Goal: Transaction & Acquisition: Purchase product/service

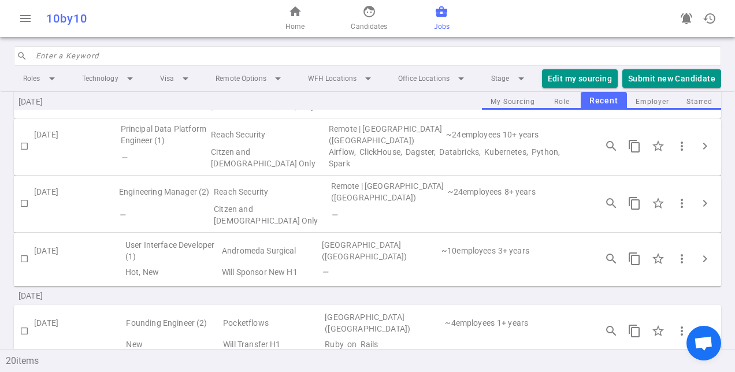
scroll to position [58, 0]
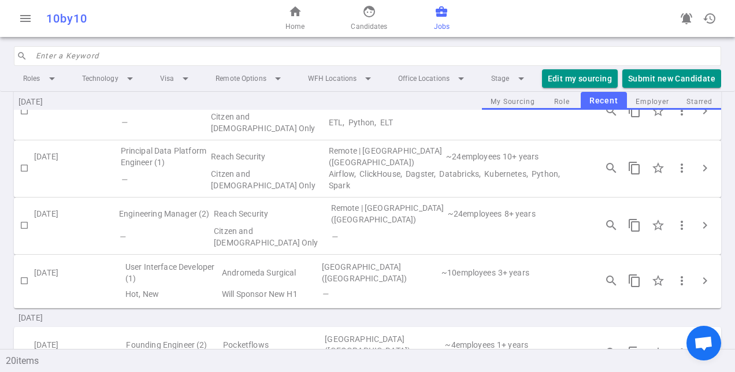
click at [285, 22] on div "home Home face Candidates business_center Jobs" at bounding box center [367, 18] width 236 height 37
click at [298, 17] on span "home" at bounding box center [295, 12] width 14 height 14
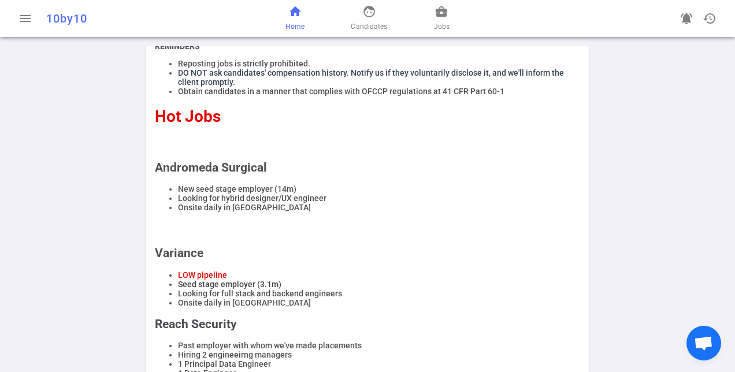
scroll to position [58, 0]
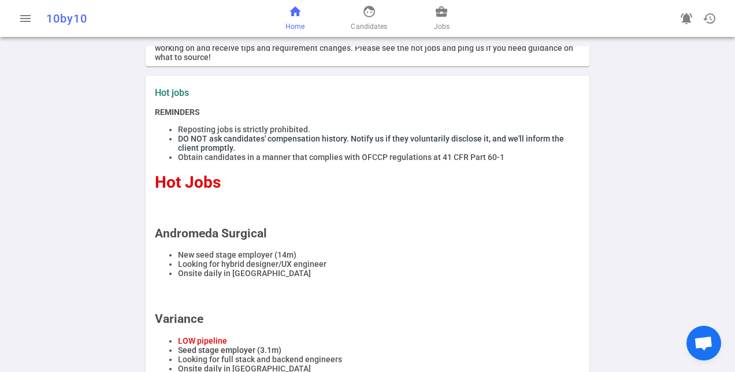
click at [243, 238] on h2 "Andromeda Surgical" at bounding box center [367, 233] width 425 height 14
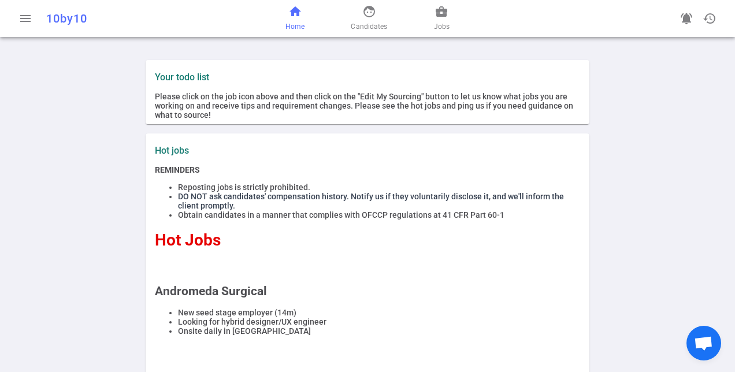
click at [429, 18] on div "home Home face Candidates business_center Jobs" at bounding box center [367, 18] width 236 height 37
click at [432, 20] on div "home Home face Candidates business_center Jobs" at bounding box center [367, 18] width 236 height 37
click at [440, 28] on span "Jobs" at bounding box center [442, 27] width 16 height 12
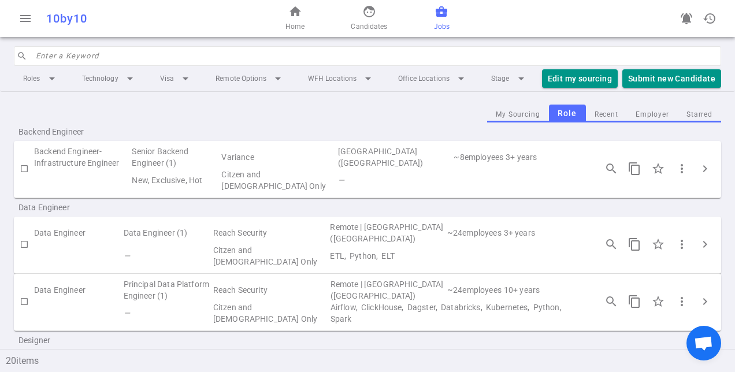
click at [586, 122] on button "Recent" at bounding box center [606, 115] width 41 height 16
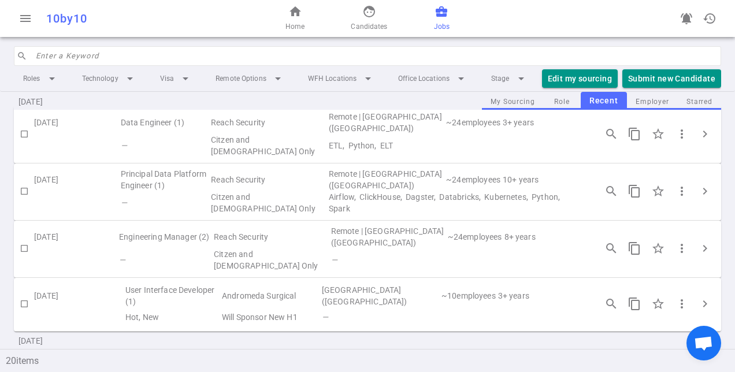
scroll to position [58, 0]
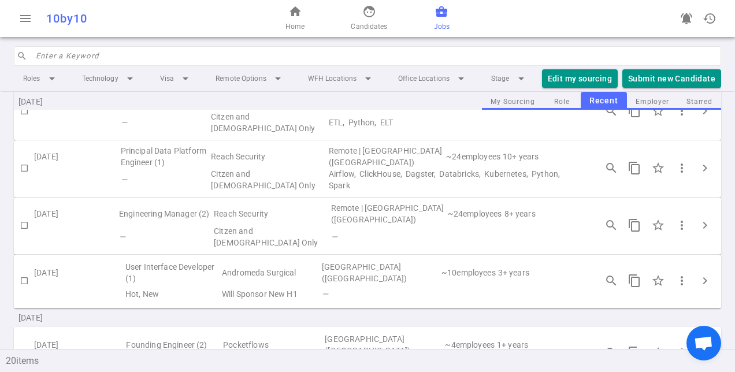
click at [171, 271] on td "User Interface Developer (1)" at bounding box center [172, 272] width 96 height 27
click at [698, 288] on span "chevron_right" at bounding box center [705, 281] width 14 height 14
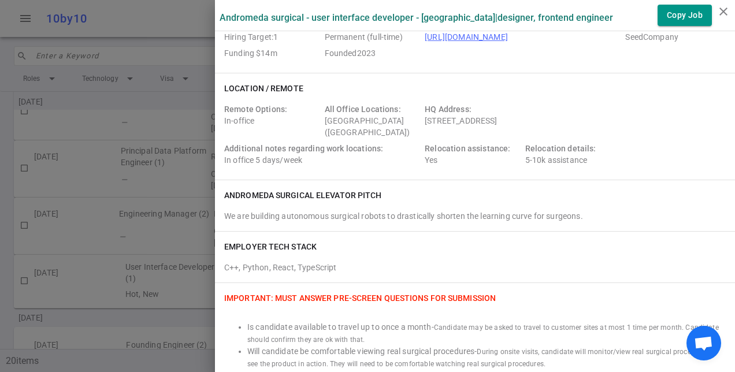
scroll to position [115, 0]
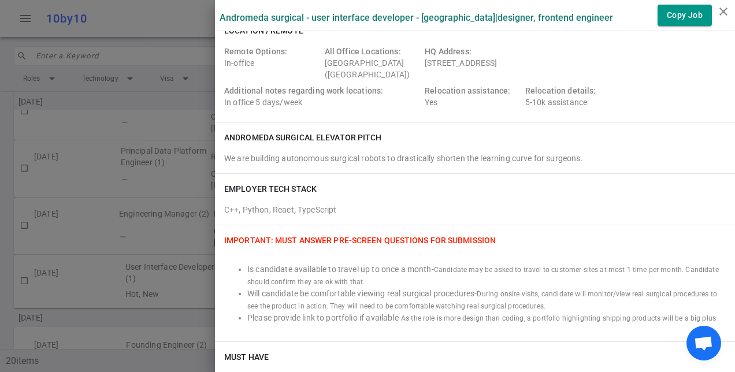
click at [297, 152] on div "We are building autonomous surgical robots to drastically shorten the learning …" at bounding box center [474, 158] width 501 height 12
click at [306, 155] on div "We are building autonomous surgical robots to drastically shorten the learning …" at bounding box center [474, 158] width 501 height 12
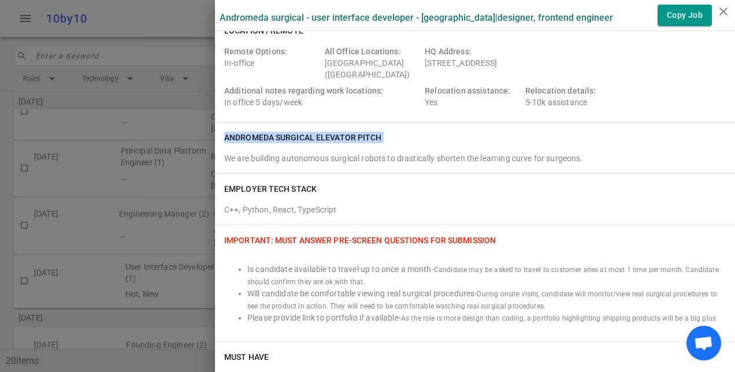
click at [306, 155] on div "We are building autonomous surgical robots to drastically shorten the learning …" at bounding box center [474, 158] width 501 height 12
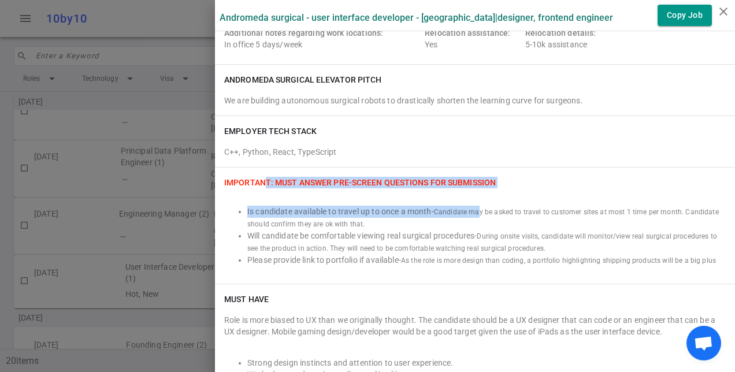
drag, startPoint x: 296, startPoint y: 181, endPoint x: 472, endPoint y: 203, distance: 177.6
click at [472, 203] on div "IMPORTANT: Must Answer Pre-screen Questions for Submission Is candidate availab…" at bounding box center [475, 225] width 520 height 116
click at [472, 202] on div "Is candidate available to travel up to once a month - Candidate may be asked to…" at bounding box center [474, 229] width 501 height 73
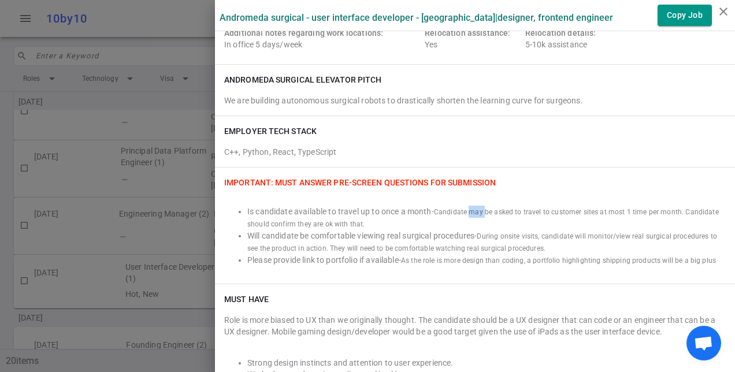
click at [472, 202] on div "Is candidate available to travel up to once a month - Candidate may be asked to…" at bounding box center [474, 229] width 501 height 73
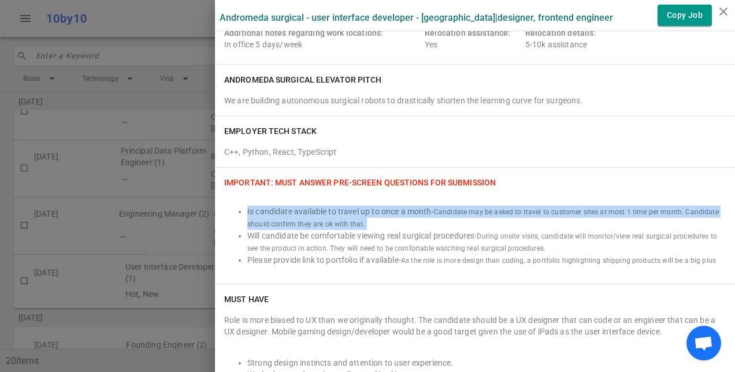
click at [472, 202] on div "Is candidate available to travel up to once a month - Candidate may be asked to…" at bounding box center [474, 229] width 501 height 73
click at [393, 212] on li "Is candidate available to travel up to once a month - Candidate may be asked to…" at bounding box center [486, 218] width 478 height 24
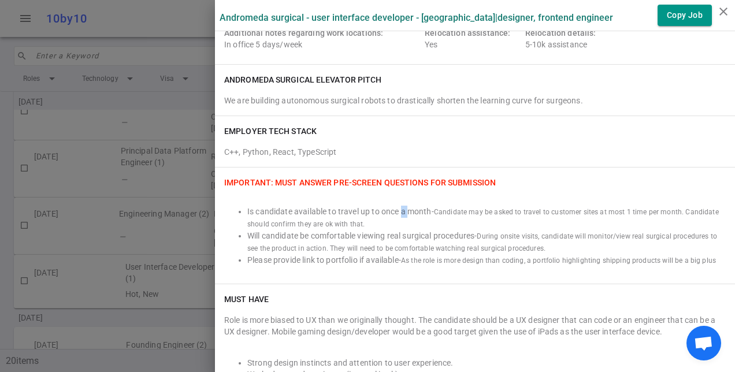
click at [393, 212] on li "Is candidate available to travel up to once a month - Candidate may be asked to…" at bounding box center [486, 218] width 478 height 24
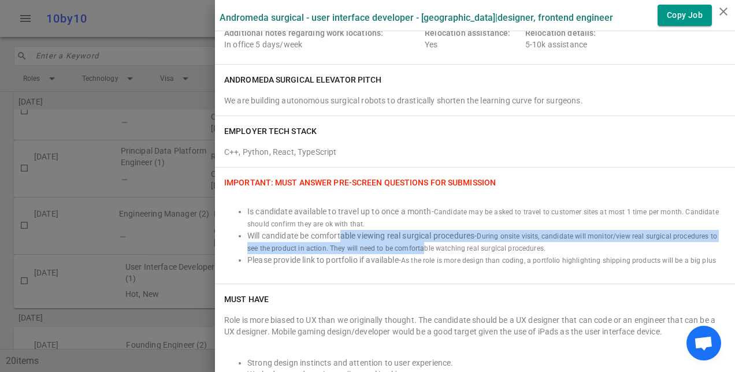
drag, startPoint x: 346, startPoint y: 237, endPoint x: 413, endPoint y: 245, distance: 67.4
click at [413, 245] on li "Will candidate be comfortable viewing real surgical procedures - During onsite …" at bounding box center [486, 242] width 478 height 24
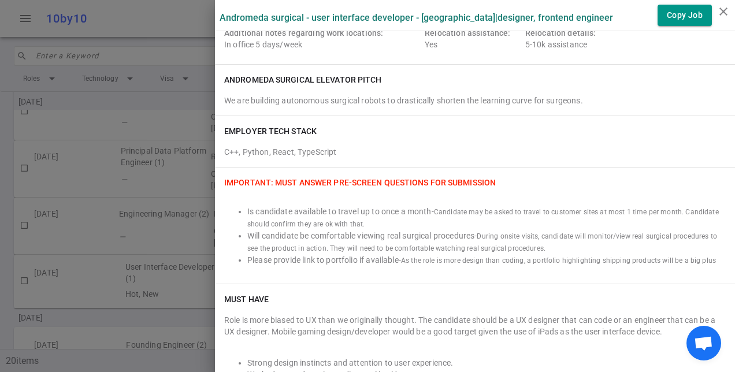
click at [447, 246] on span "During onsite visits, candidate will monitor/view real surgical procedures to s…" at bounding box center [481, 242] width 469 height 20
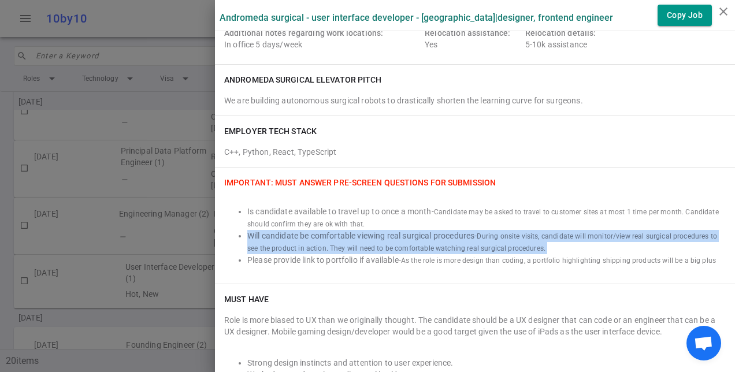
click at [447, 246] on span "During onsite visits, candidate will monitor/view real surgical procedures to s…" at bounding box center [481, 242] width 469 height 20
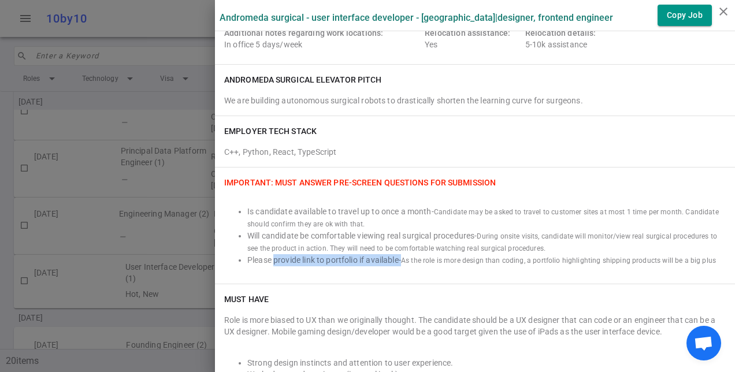
drag, startPoint x: 264, startPoint y: 260, endPoint x: 401, endPoint y: 267, distance: 137.1
click at [396, 268] on div "IMPORTANT: Must Answer Pre-screen Questions for Submission Is candidate availab…" at bounding box center [475, 225] width 520 height 116
click at [401, 267] on div "IMPORTANT: Must Answer Pre-screen Questions for Submission Is candidate availab…" at bounding box center [475, 225] width 520 height 116
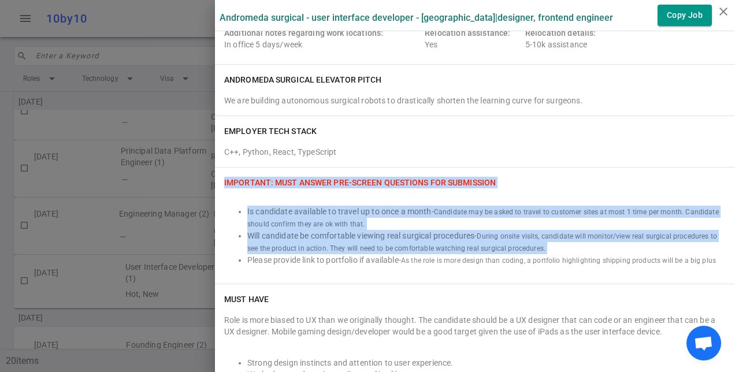
click at [401, 267] on div "IMPORTANT: Must Answer Pre-screen Questions for Submission Is candidate availab…" at bounding box center [475, 225] width 520 height 116
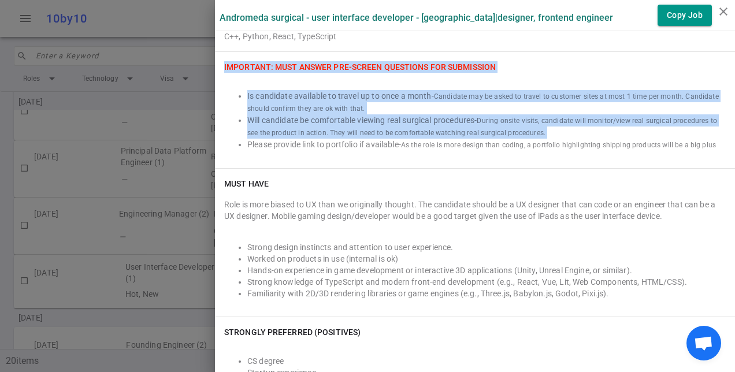
scroll to position [346, 0]
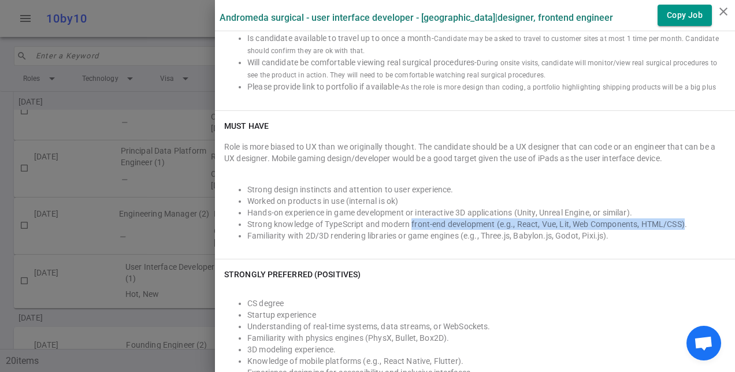
drag, startPoint x: 403, startPoint y: 224, endPoint x: 675, endPoint y: 227, distance: 272.6
click at [675, 227] on li "Strong knowledge of TypeScript and modern front-end development (e.g., React, V…" at bounding box center [486, 224] width 478 height 12
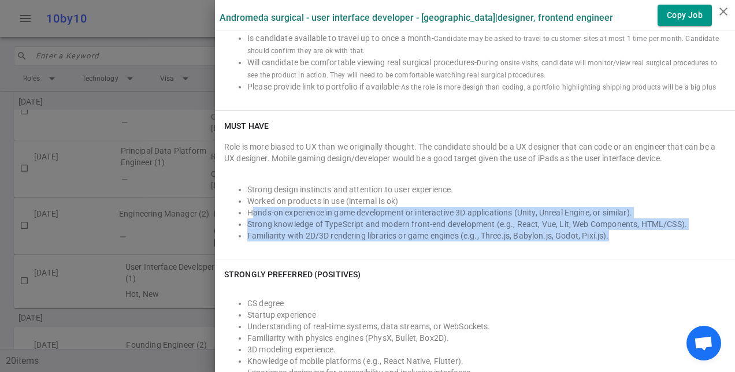
drag, startPoint x: 241, startPoint y: 206, endPoint x: 643, endPoint y: 230, distance: 402.7
click at [643, 230] on ul "Strong design instincts and attention to user experience. Worked on products in…" at bounding box center [474, 213] width 501 height 58
click at [427, 230] on li "Familiarity with 2D/3D rendering libraries or game engines (e.g., Three.js, Bab…" at bounding box center [486, 236] width 478 height 12
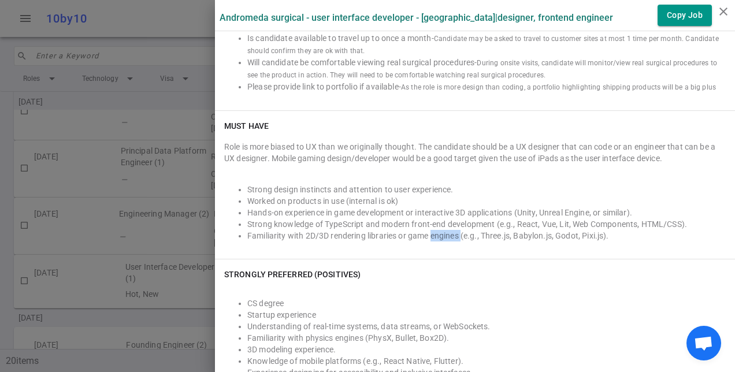
click at [427, 230] on li "Familiarity with 2D/3D rendering libraries or game engines (e.g., Three.js, Bab…" at bounding box center [486, 236] width 478 height 12
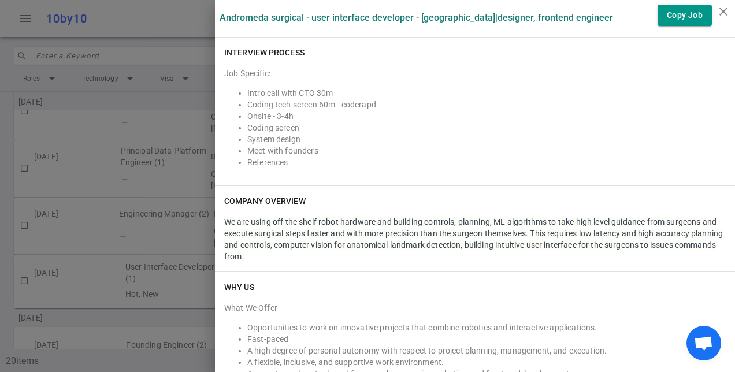
scroll to position [1386, 0]
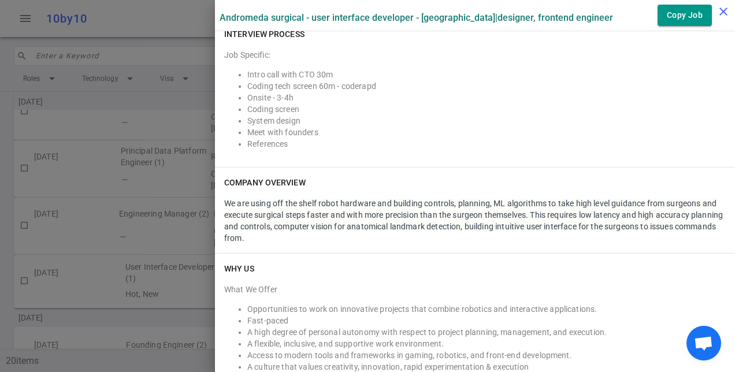
click at [721, 17] on icon "close" at bounding box center [723, 12] width 14 height 14
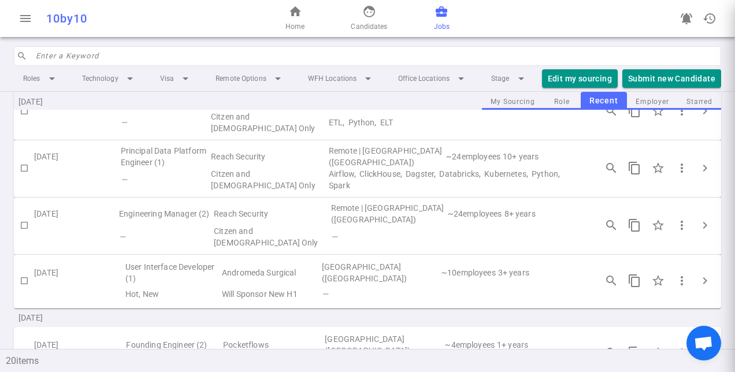
scroll to position [0, 0]
